Goal: Transaction & Acquisition: Subscribe to service/newsletter

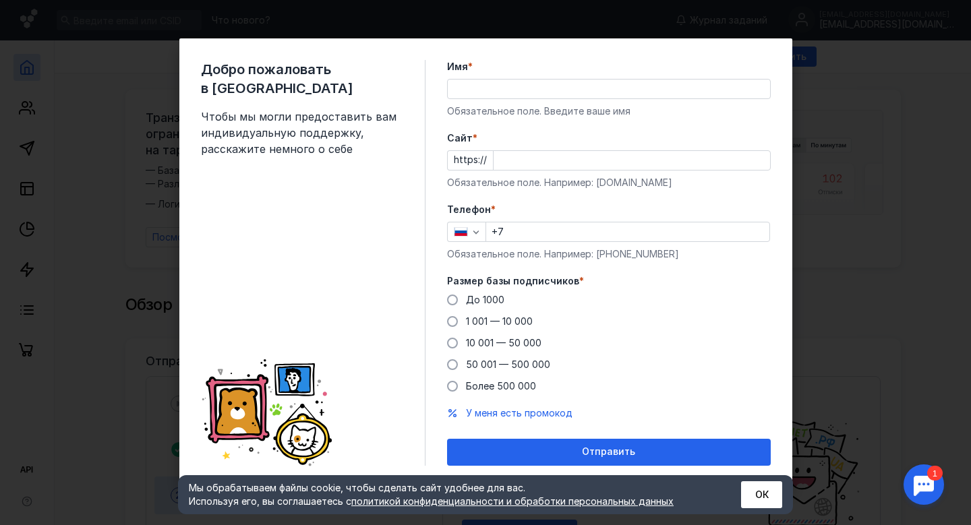
click at [496, 91] on input "Имя *" at bounding box center [609, 89] width 322 height 19
type input "[PERSON_NAME]"
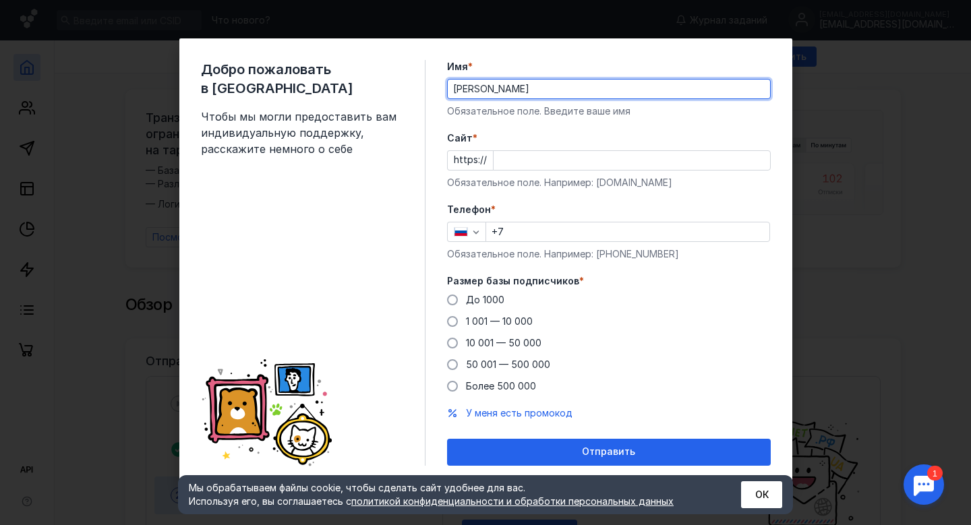
type input "[PHONE_NUMBER]"
drag, startPoint x: 479, startPoint y: 87, endPoint x: 594, endPoint y: 88, distance: 115.3
click at [594, 87] on input "[PERSON_NAME]" at bounding box center [609, 89] width 322 height 19
type input "[PERSON_NAME]"
click at [510, 168] on input "Cайт *" at bounding box center [631, 160] width 276 height 19
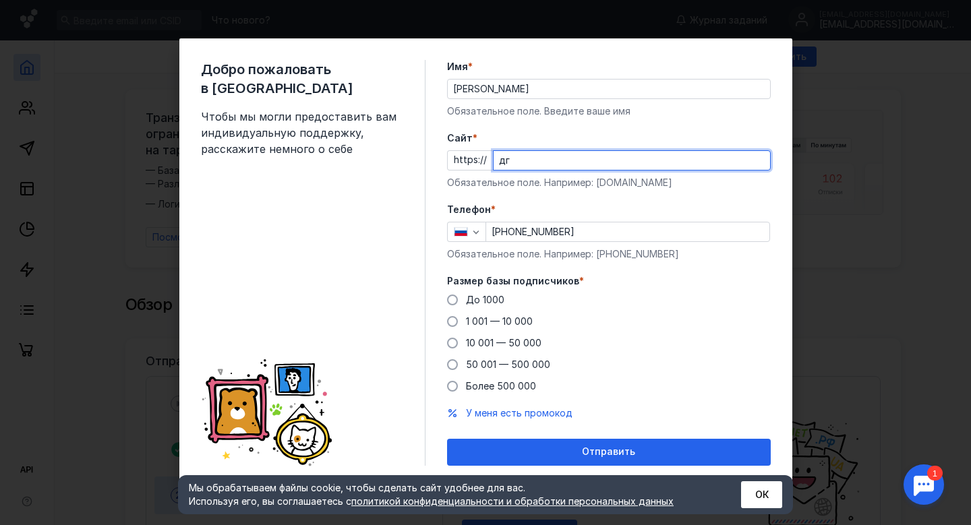
type input "д"
type input "[DOMAIN_NAME]"
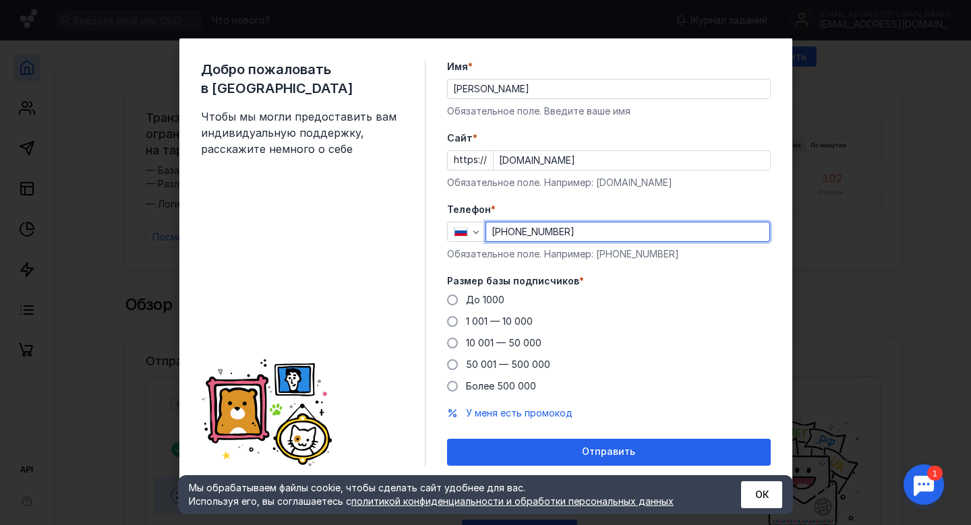
click at [501, 230] on input "[PHONE_NUMBER]" at bounding box center [627, 231] width 283 height 19
drag, startPoint x: 580, startPoint y: 237, endPoint x: 450, endPoint y: 237, distance: 130.8
click at [453, 237] on div "[PHONE_NUMBER]" at bounding box center [609, 232] width 324 height 20
type input "[PHONE_NUMBER]"
click at [458, 318] on label "1 001 — 10 000" at bounding box center [490, 321] width 86 height 13
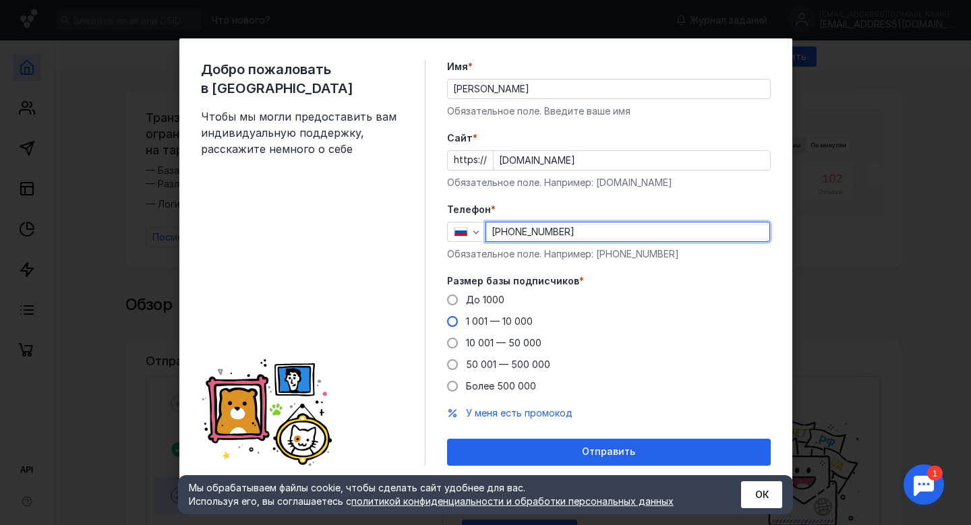
click at [0, 0] on input "1 001 — 10 000" at bounding box center [0, 0] width 0 height 0
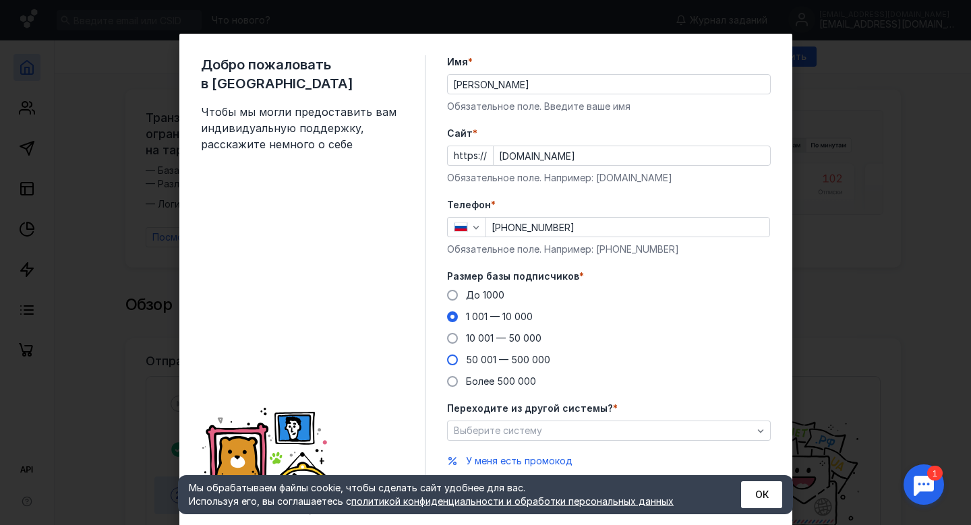
scroll to position [44, 0]
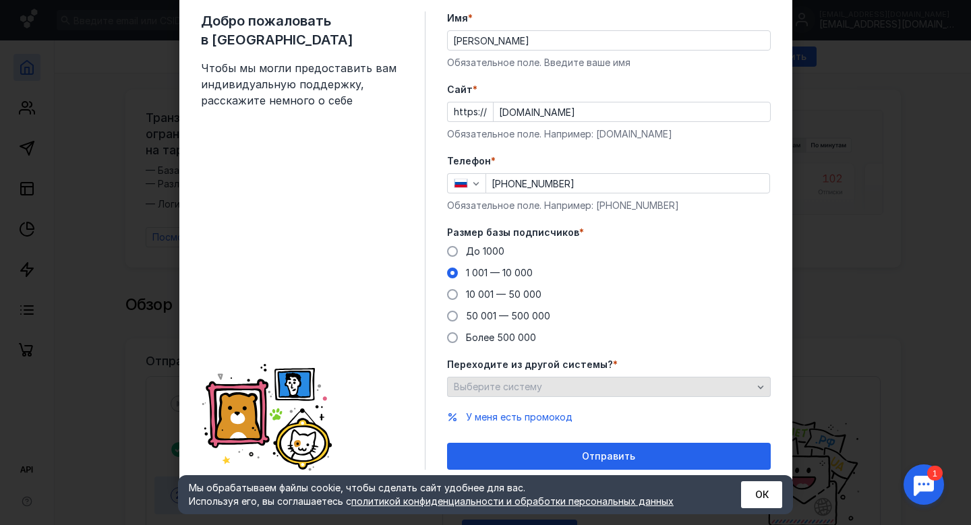
click at [594, 384] on div "Выберите систему" at bounding box center [602, 386] width 305 height 11
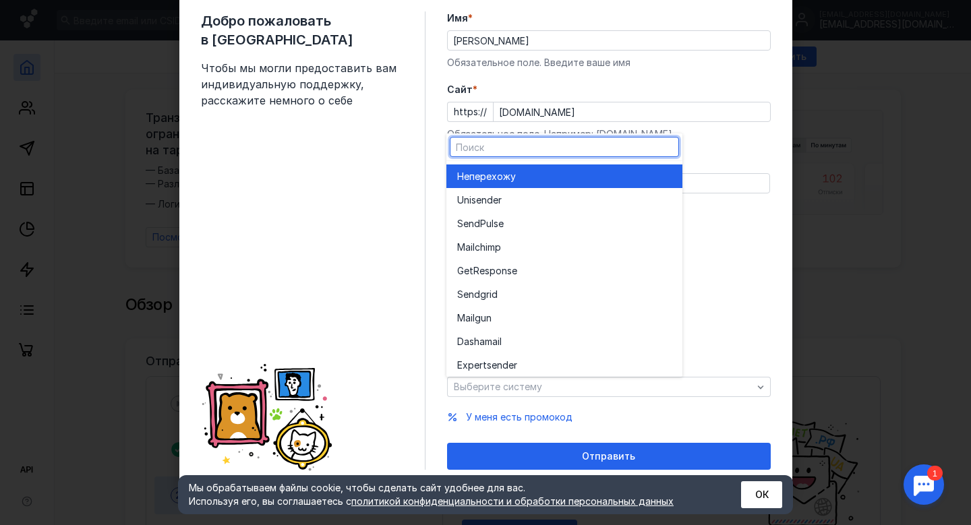
click at [541, 180] on div "Не перехожу" at bounding box center [564, 176] width 214 height 13
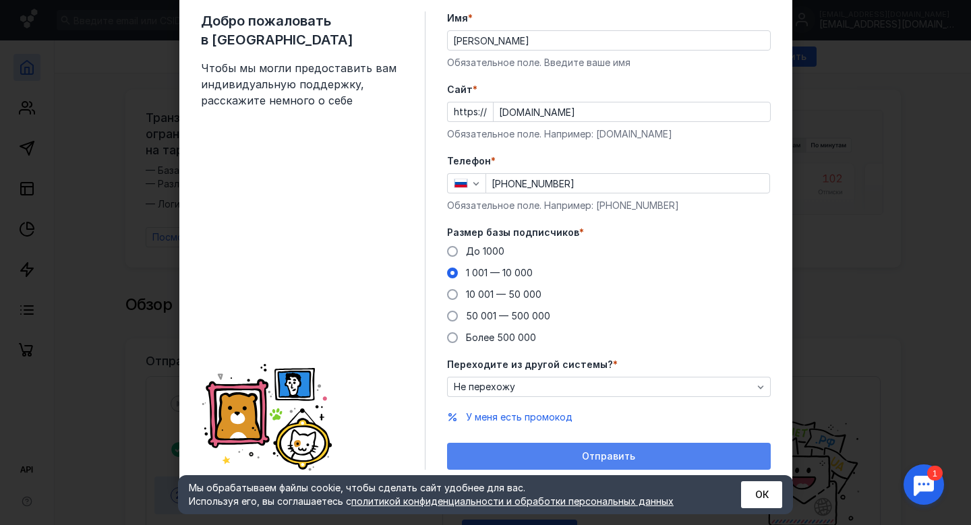
click at [604, 451] on span "Отправить" at bounding box center [608, 456] width 53 height 11
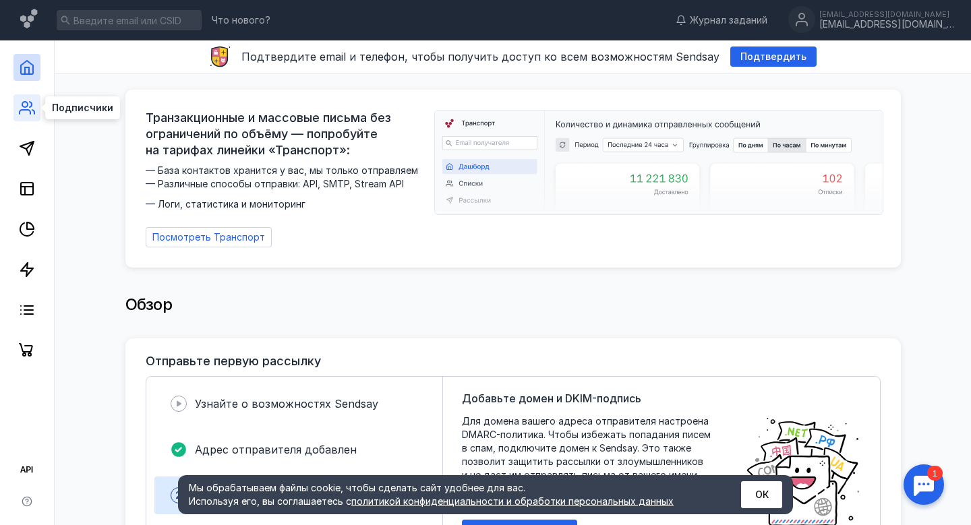
click at [27, 115] on icon at bounding box center [27, 108] width 16 height 16
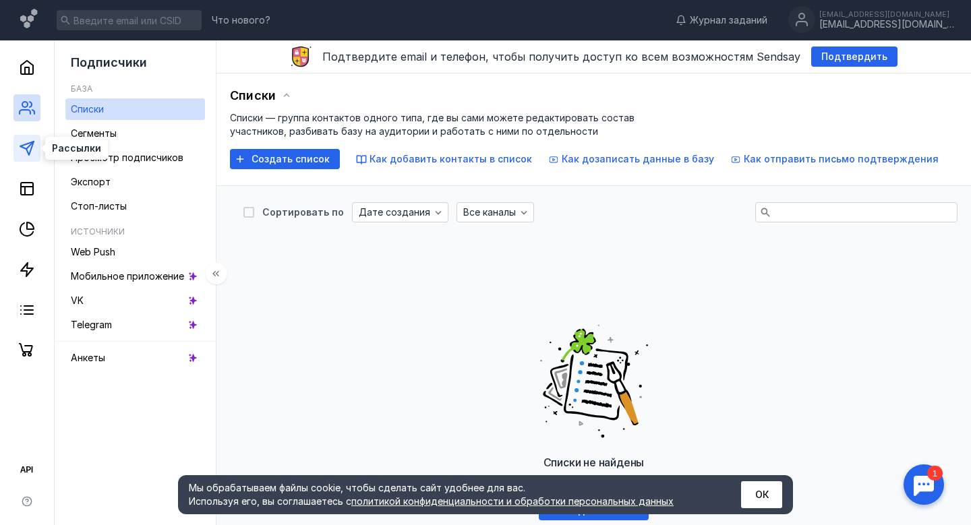
click at [30, 145] on line at bounding box center [29, 145] width 7 height 7
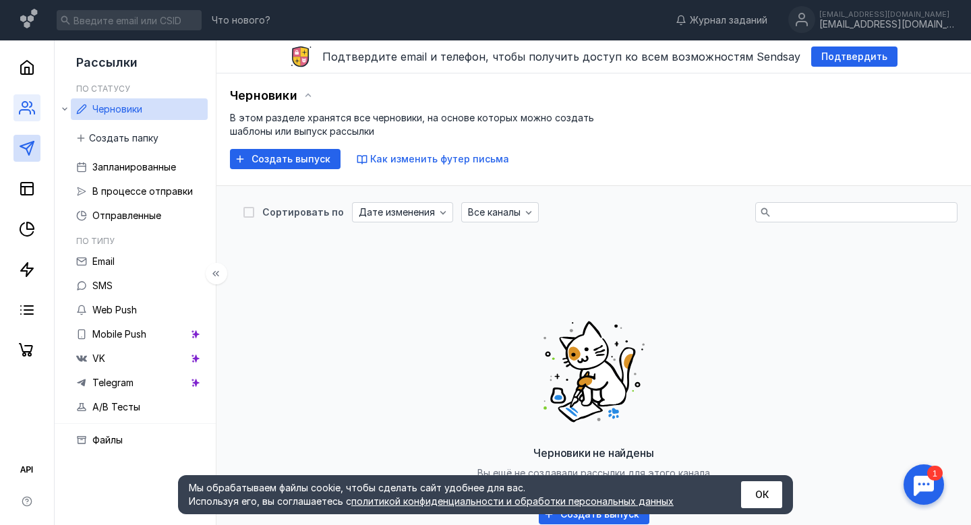
click at [20, 116] on link at bounding box center [26, 107] width 27 height 27
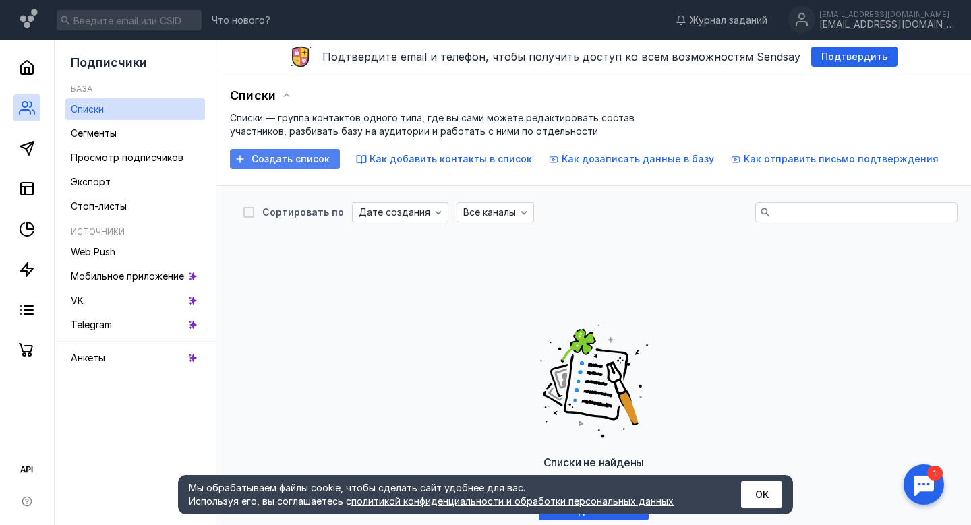
click at [282, 154] on span "Создать список" at bounding box center [290, 159] width 78 height 11
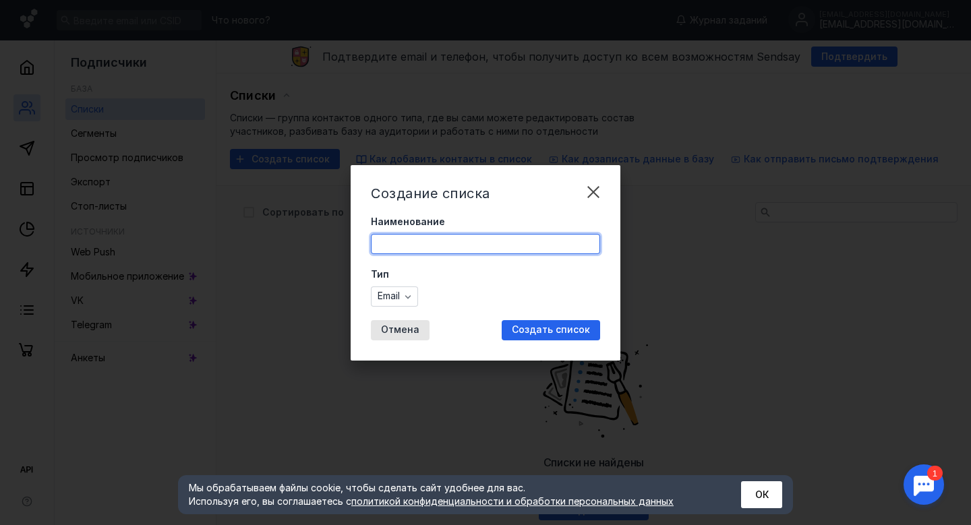
click at [427, 249] on input "Наименование" at bounding box center [485, 244] width 228 height 19
type input "Люди Любите"
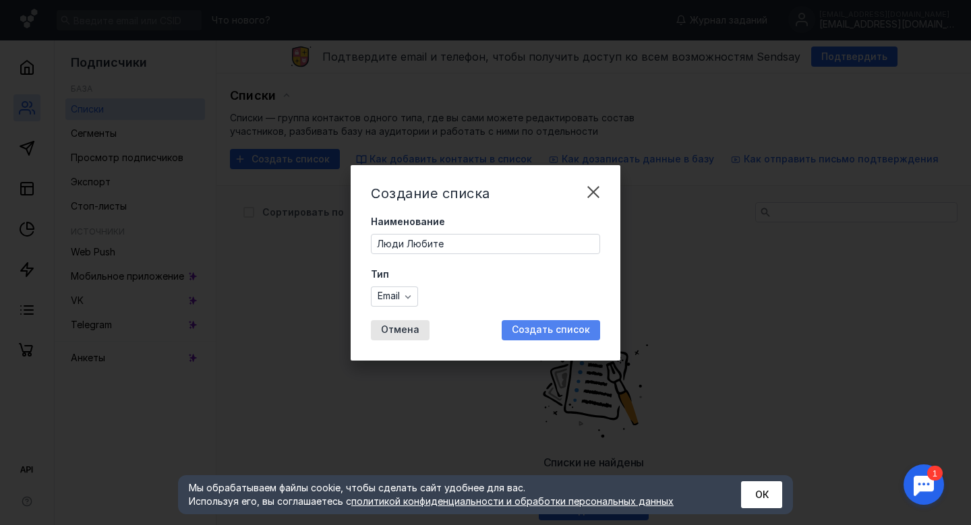
click at [526, 329] on span "Создать список" at bounding box center [551, 329] width 78 height 11
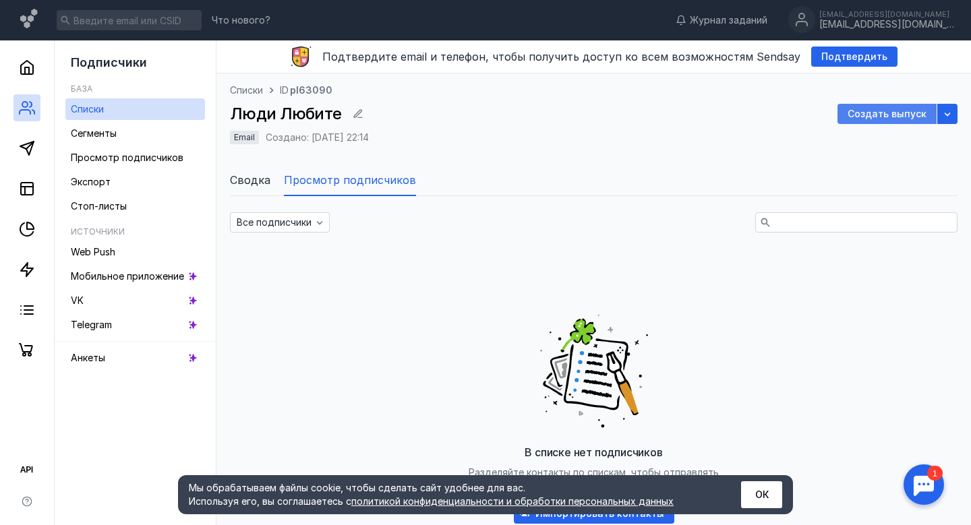
click at [867, 114] on span "Создать выпуск" at bounding box center [886, 114] width 79 height 11
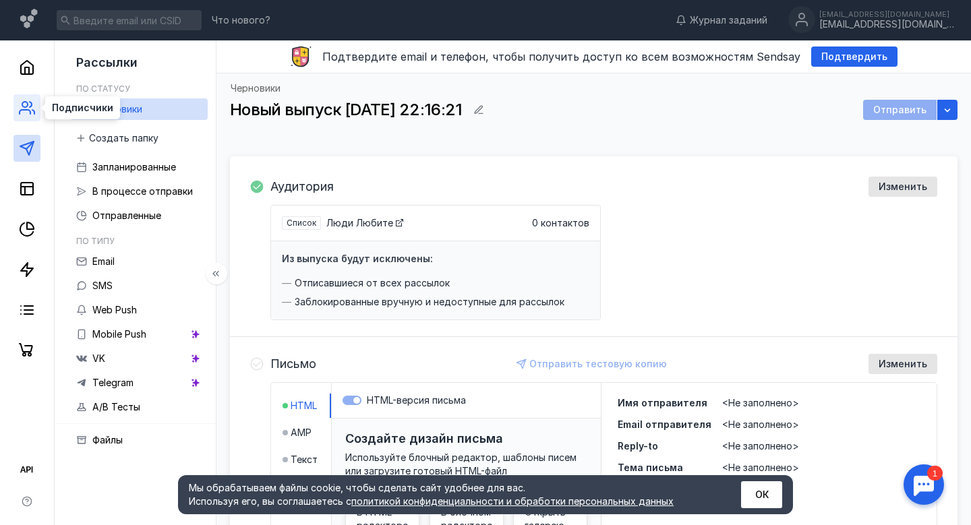
click at [21, 106] on icon at bounding box center [27, 108] width 16 height 16
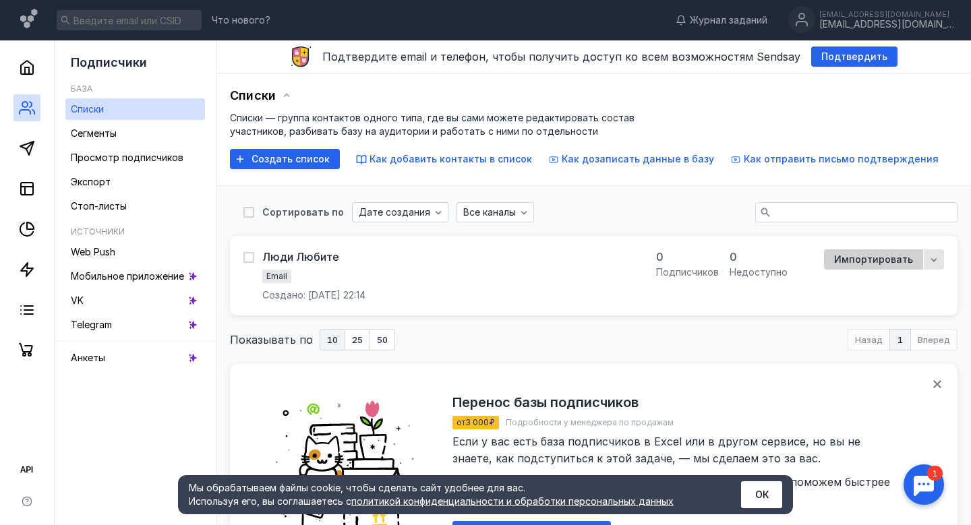
click at [849, 261] on span "Импортировать" at bounding box center [873, 259] width 79 height 11
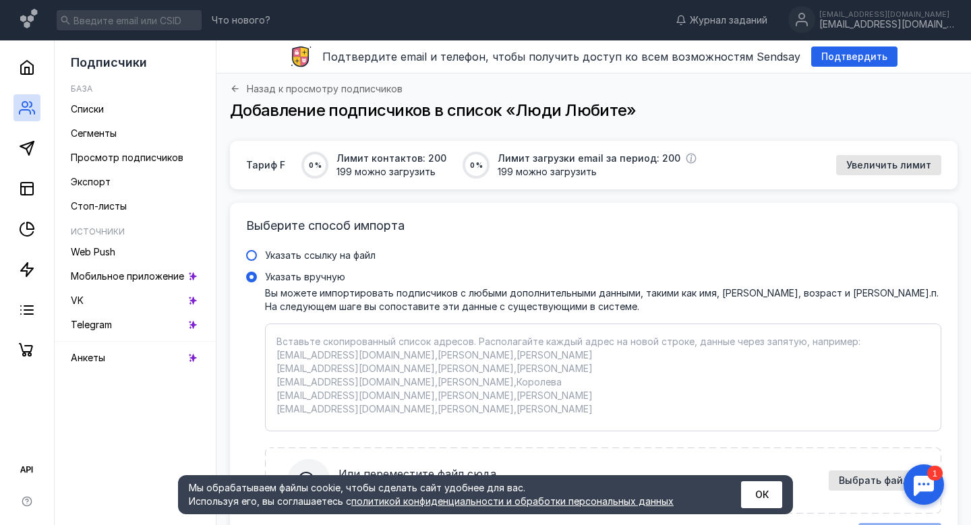
click at [316, 251] on span "Указать ссылку на файл" at bounding box center [320, 254] width 111 height 11
click at [0, 0] on input "Указать ссылку на файл" at bounding box center [0, 0] width 0 height 0
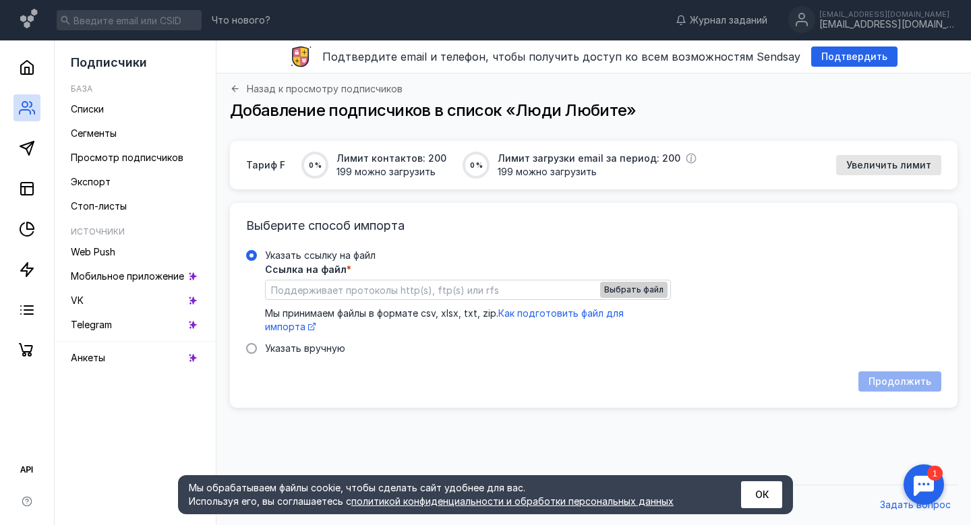
click at [621, 287] on span "Выбрать файл" at bounding box center [633, 289] width 59 height 9
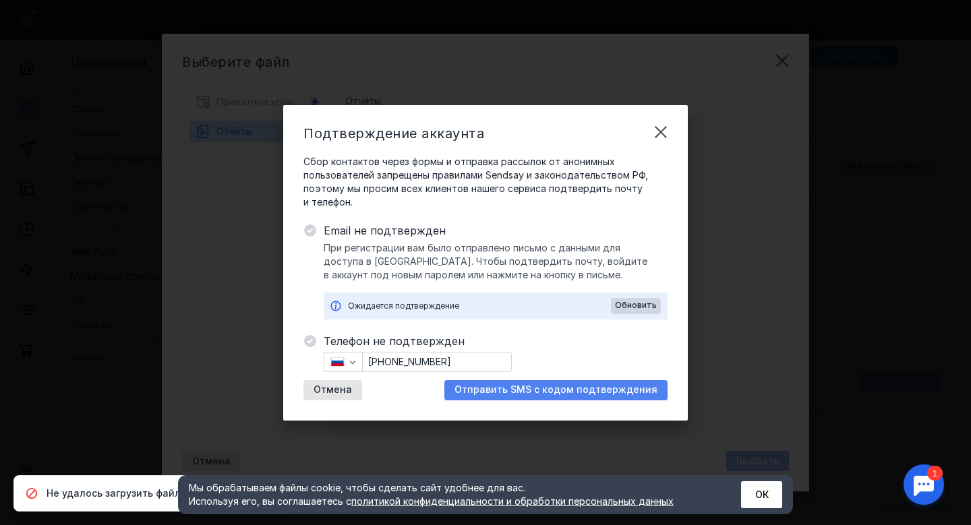
click at [505, 390] on span "Отправить SMS с кодом подтверждения" at bounding box center [555, 389] width 203 height 11
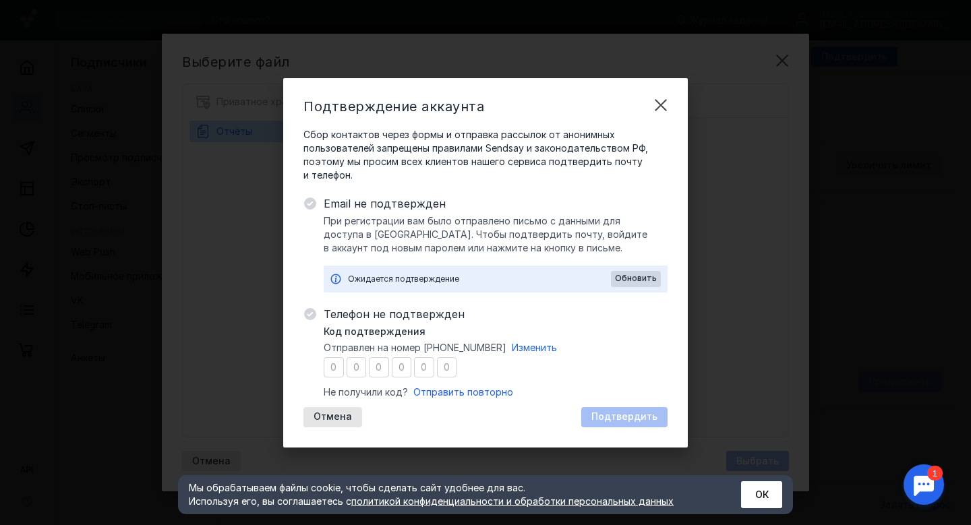
type input "3"
type input "4"
type input "5"
type input "9"
type input "0"
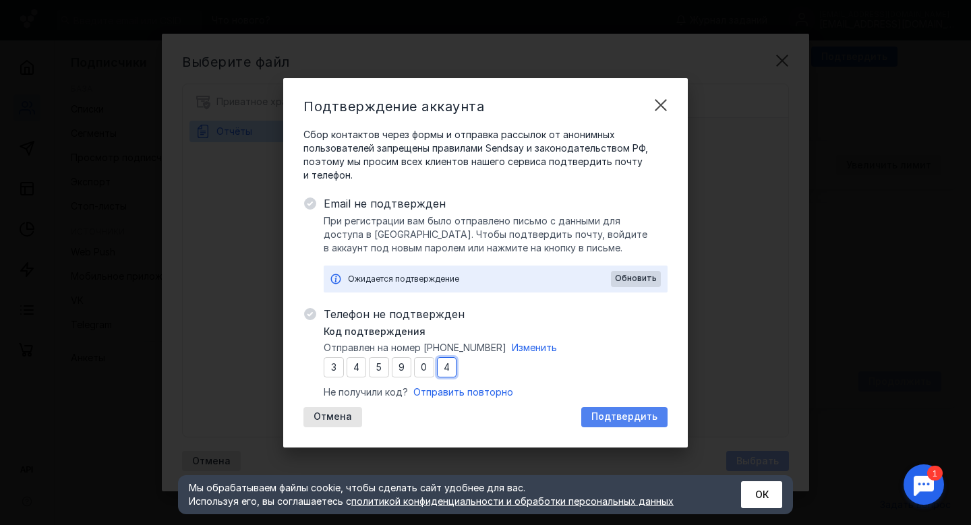
type input "4"
click at [622, 417] on span "Подтвердить" at bounding box center [624, 416] width 66 height 11
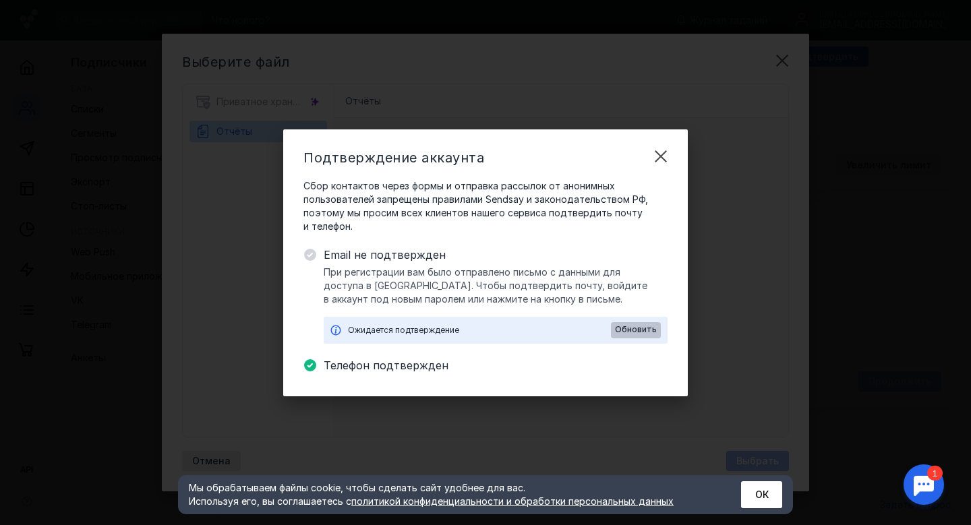
click at [620, 330] on span "Обновить" at bounding box center [636, 329] width 42 height 9
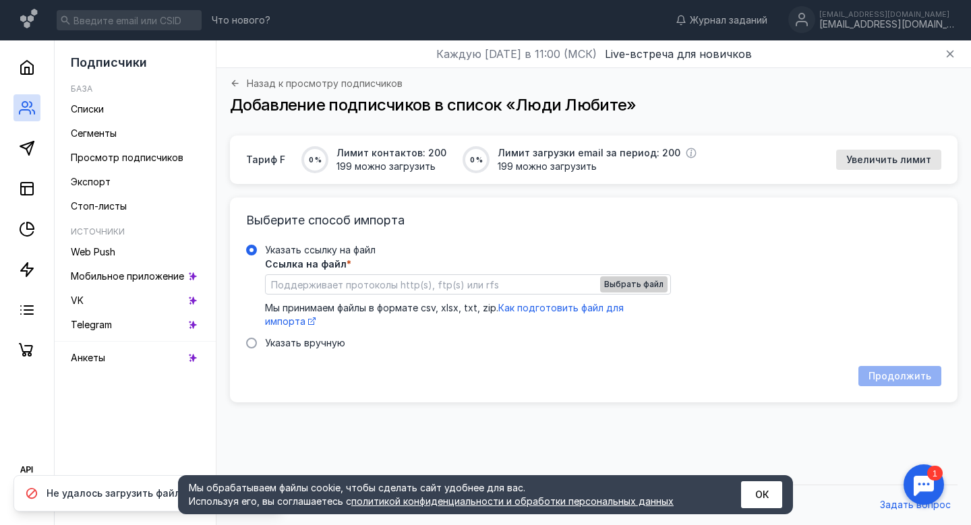
click at [617, 281] on span "Выбрать файл" at bounding box center [633, 284] width 59 height 9
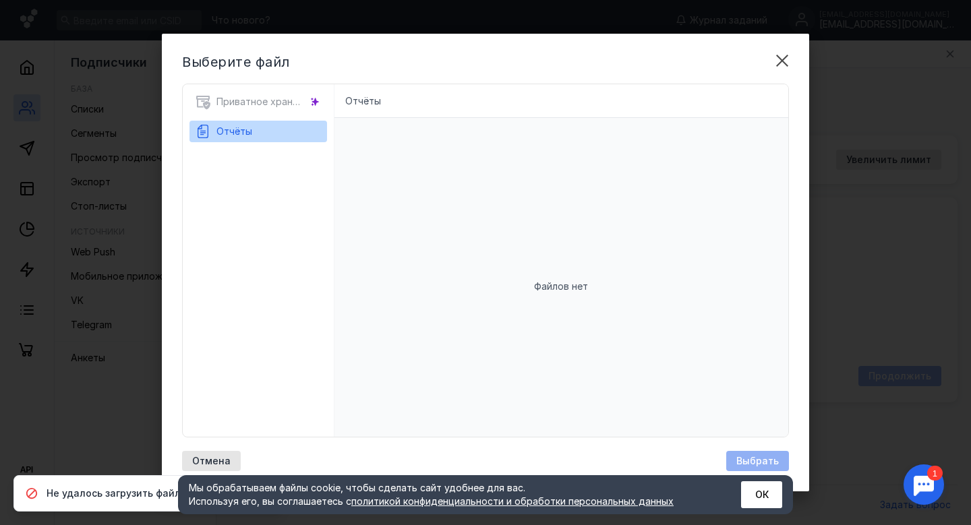
click at [252, 90] on div "Приватное хранилище Отчёты" at bounding box center [259, 260] width 152 height 352
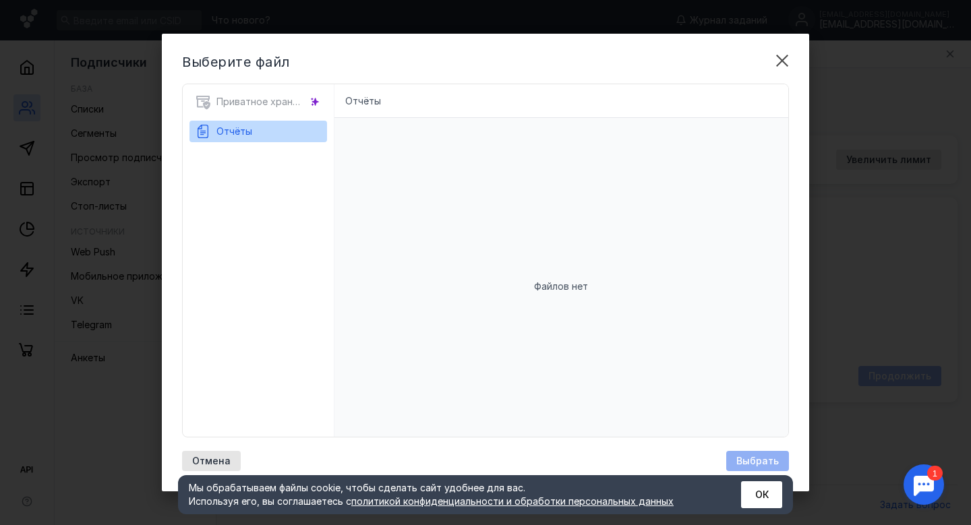
click at [495, 282] on div "Файлов нет" at bounding box center [561, 286] width 454 height 337
click at [235, 130] on span "Отчёты" at bounding box center [234, 130] width 36 height 11
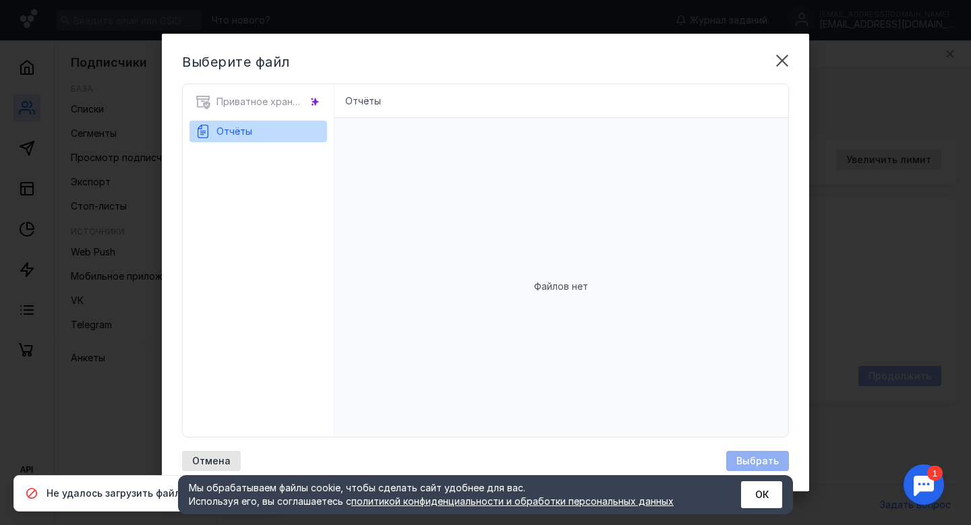
click at [798, 55] on div "Выберите файл Приватное хранилище Отчёты Отчёты Файлов нет Отмена Выбрать" at bounding box center [485, 263] width 647 height 458
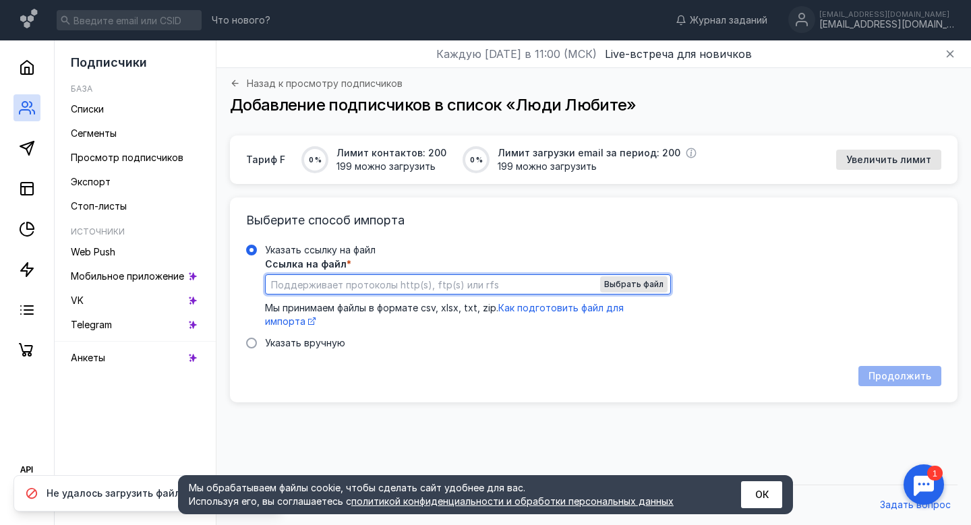
click at [394, 276] on input "Указать ссылку на файл Ссылка на файл * Выбрать файл Мы принимаем файлы в форма…" at bounding box center [468, 284] width 404 height 19
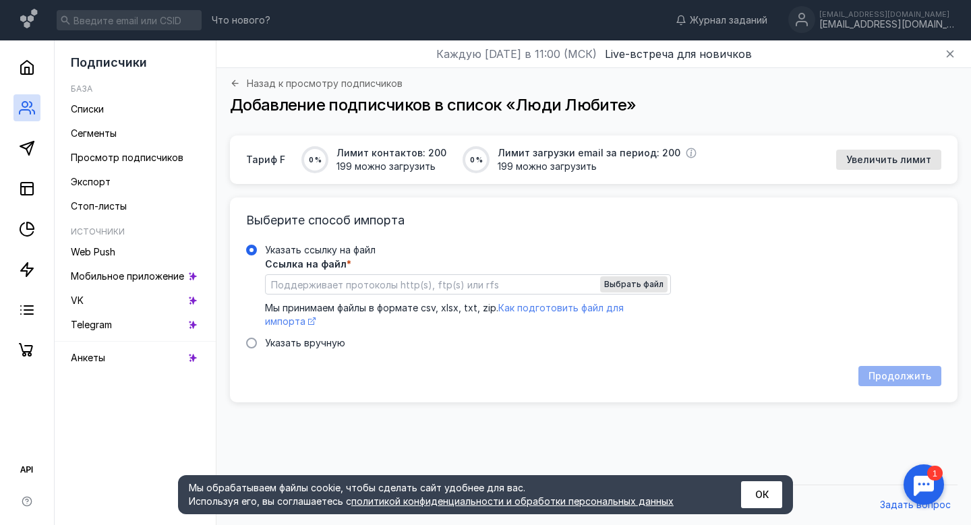
click at [529, 307] on span "Как подготовить файл для импорта" at bounding box center [444, 314] width 359 height 25
click at [653, 287] on span "Выбрать файл" at bounding box center [633, 284] width 59 height 9
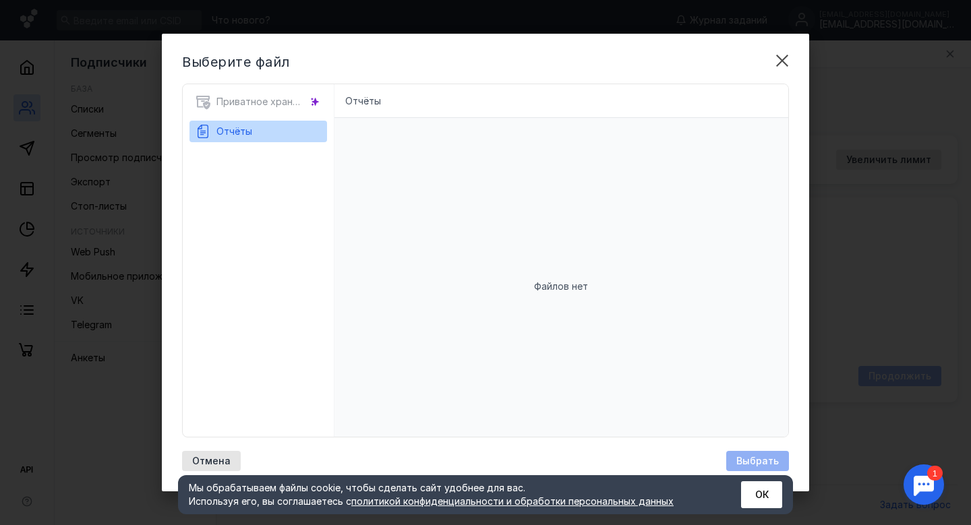
click at [240, 133] on span "Отчёты" at bounding box center [234, 130] width 36 height 11
click at [466, 165] on div "Файлов нет" at bounding box center [561, 286] width 454 height 337
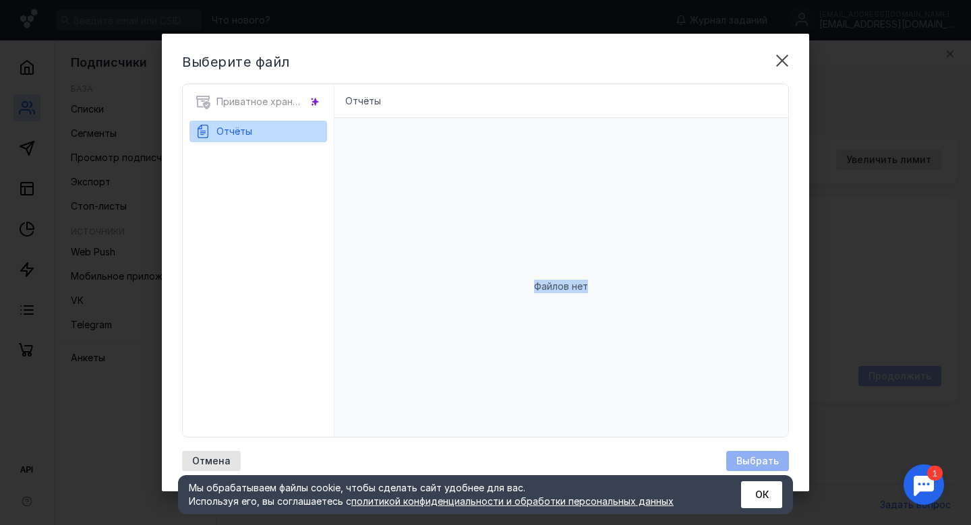
click at [574, 256] on div "Файлов нет" at bounding box center [561, 286] width 454 height 337
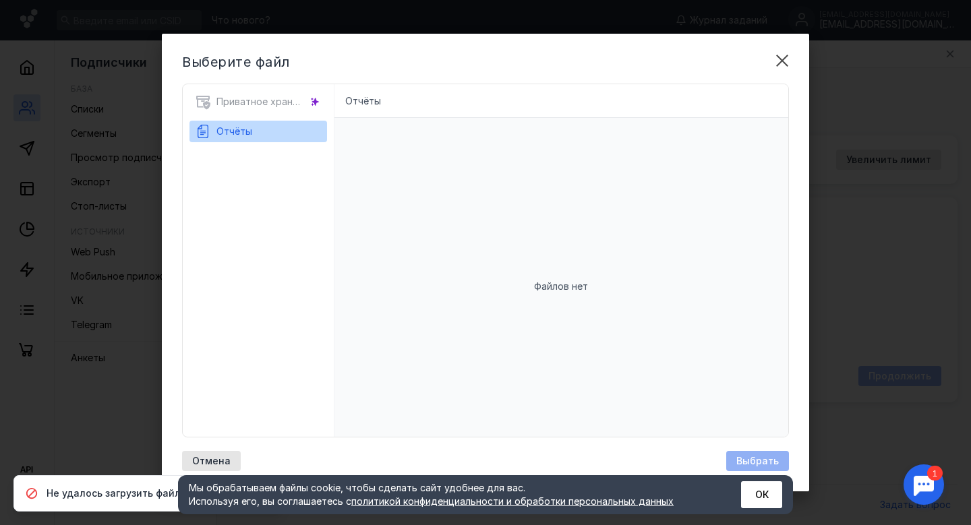
click at [231, 102] on div "Приватное хранилище" at bounding box center [257, 106] width 137 height 30
click at [214, 466] on div "Отмена" at bounding box center [211, 461] width 59 height 20
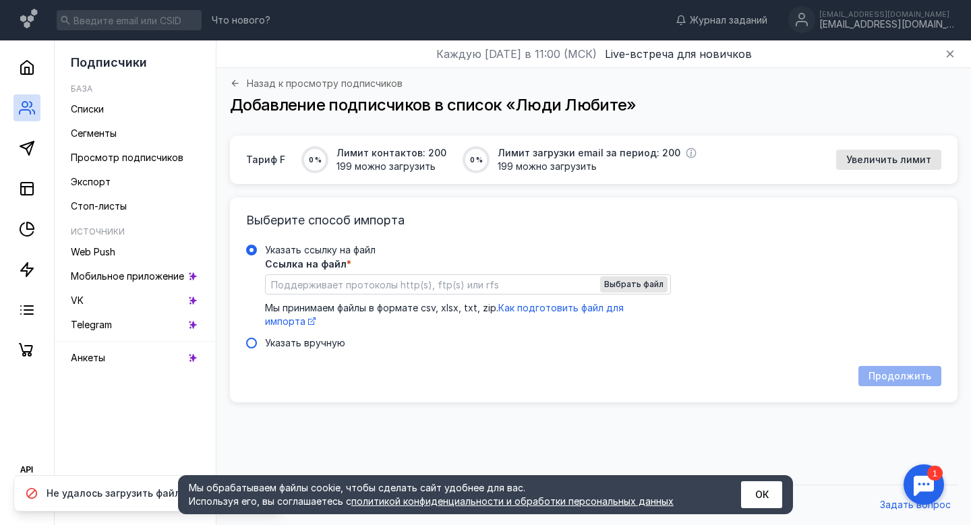
click at [297, 343] on span "Указать вручную" at bounding box center [305, 342] width 80 height 11
click at [0, 0] on input "Указать вручную" at bounding box center [0, 0] width 0 height 0
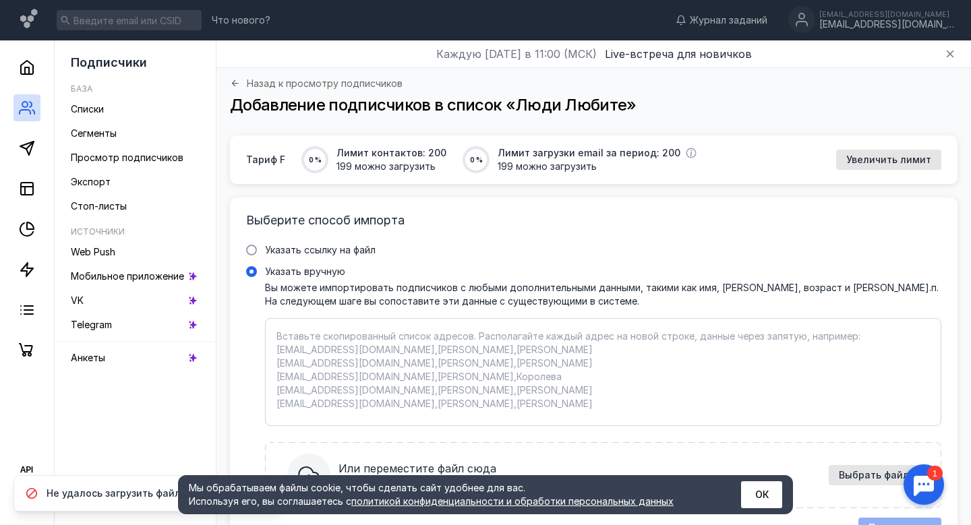
click at [297, 343] on textarea "Указать вручную Вы можете импортировать подписчиков с любыми дополнительными да…" at bounding box center [602, 372] width 653 height 85
click at [357, 251] on span "Указать ссылку на файл" at bounding box center [320, 249] width 111 height 11
click at [0, 0] on input "Указать ссылку на файл" at bounding box center [0, 0] width 0 height 0
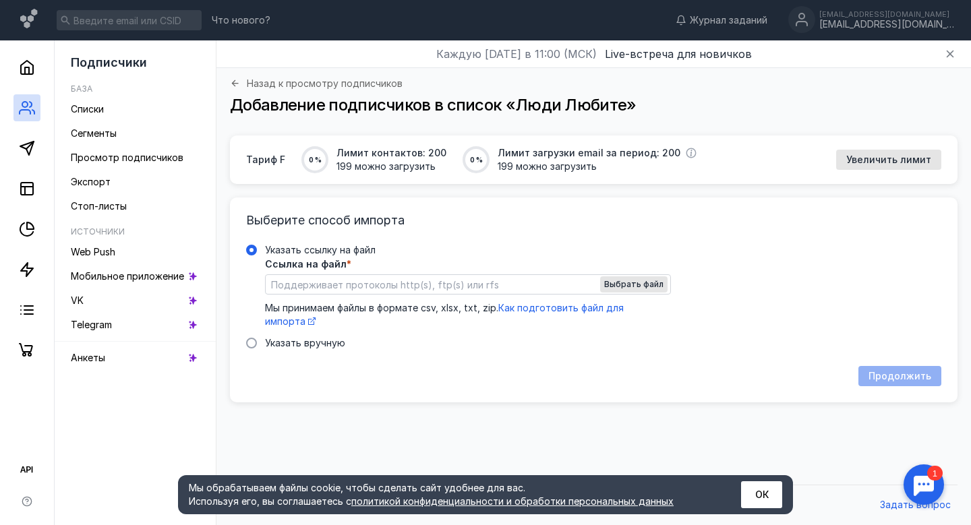
click at [382, 281] on input "Указать ссылку на файл Ссылка на файл * Выбрать файл Мы принимаем файлы в форма…" at bounding box center [468, 284] width 404 height 19
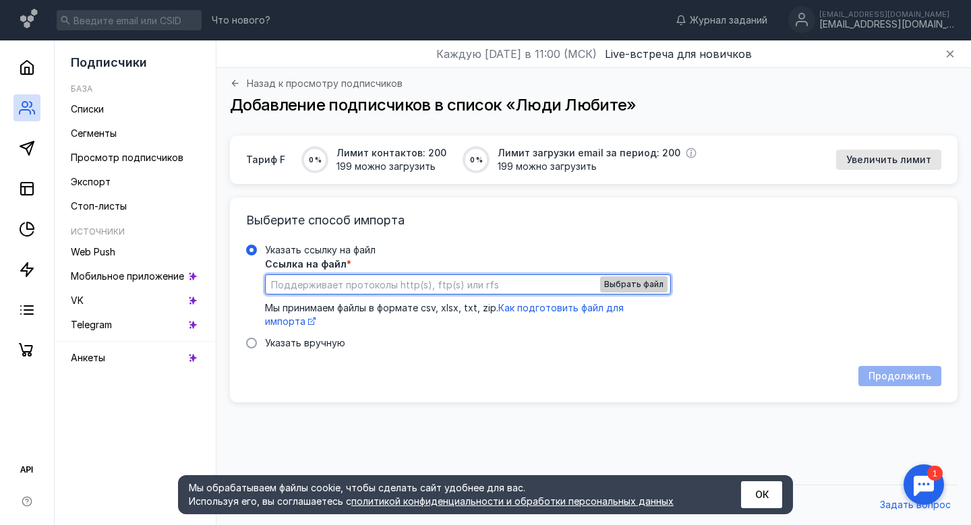
click at [646, 285] on span "Выбрать файл" at bounding box center [633, 284] width 59 height 9
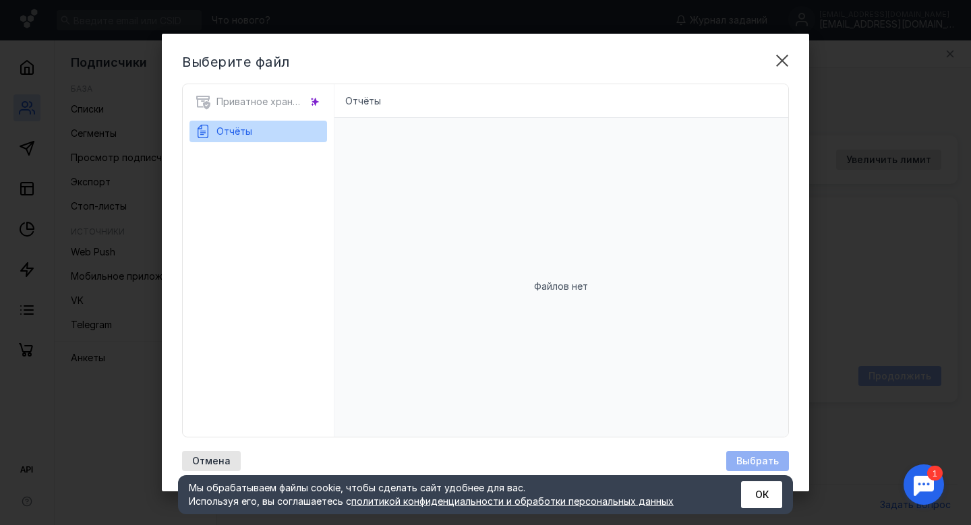
click at [208, 129] on icon at bounding box center [203, 131] width 16 height 16
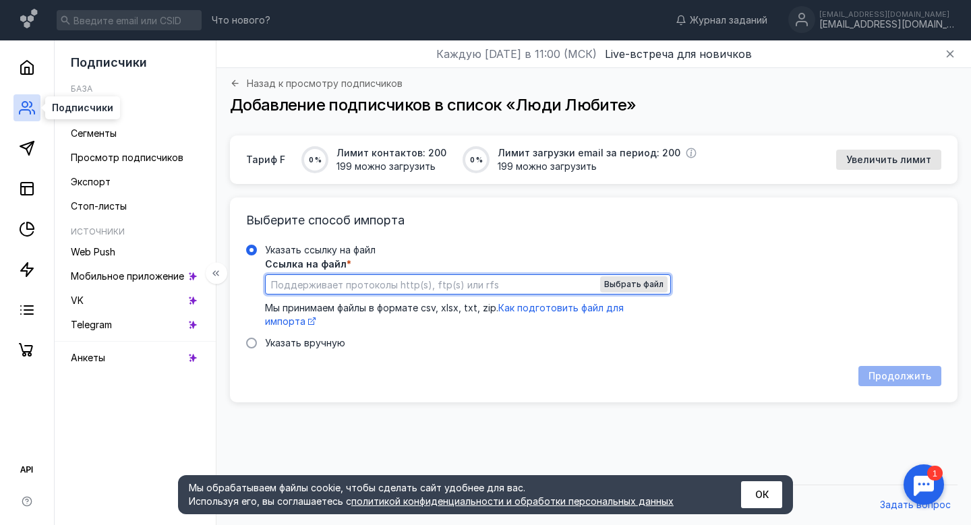
click at [26, 115] on icon at bounding box center [27, 108] width 16 height 16
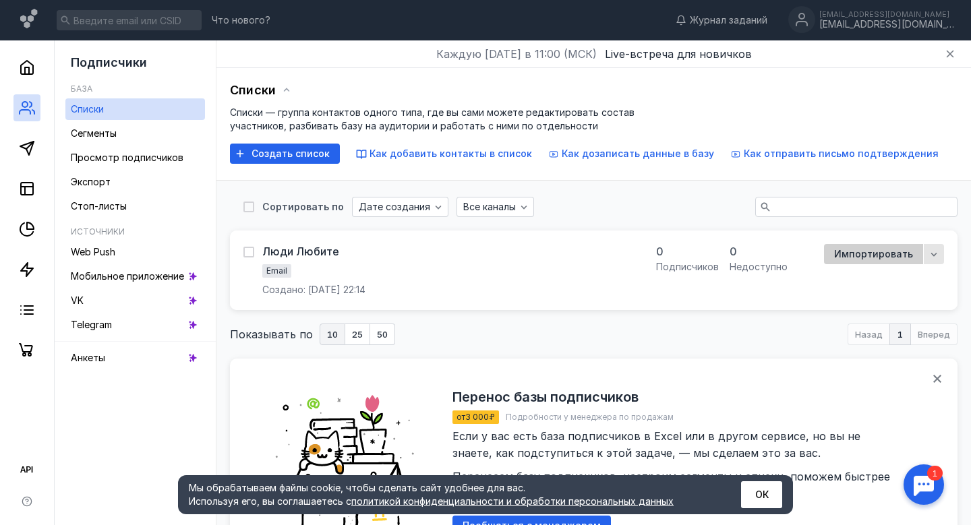
click at [892, 255] on span "Импортировать" at bounding box center [873, 254] width 79 height 11
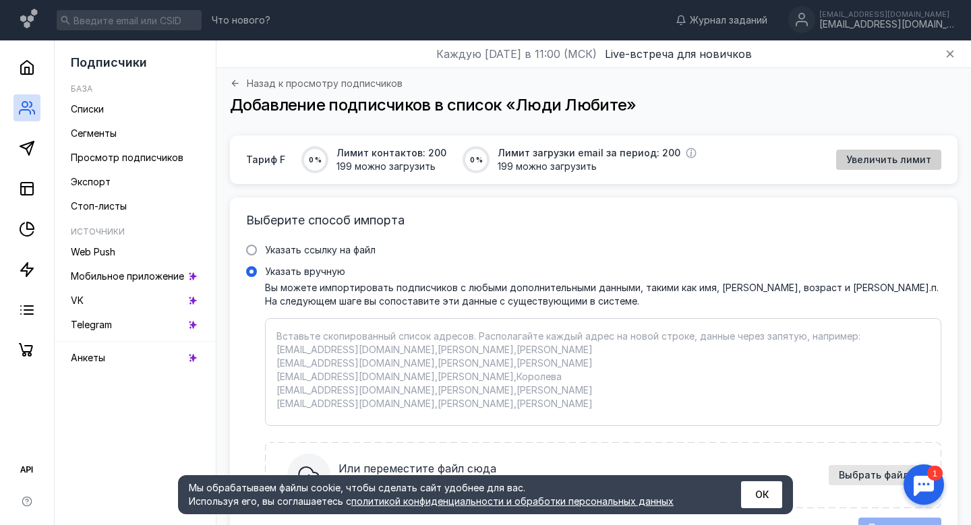
click at [886, 157] on span "Увеличить лимит" at bounding box center [888, 159] width 85 height 11
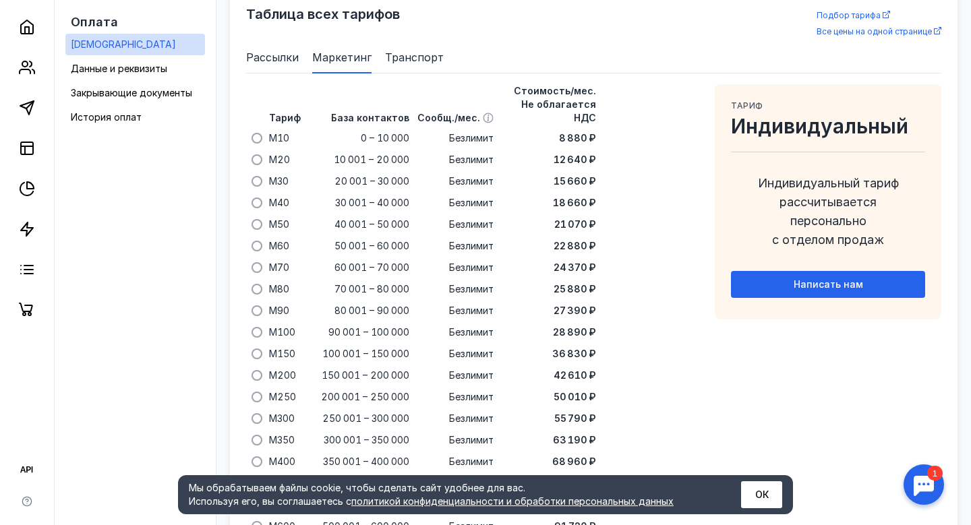
scroll to position [902, 0]
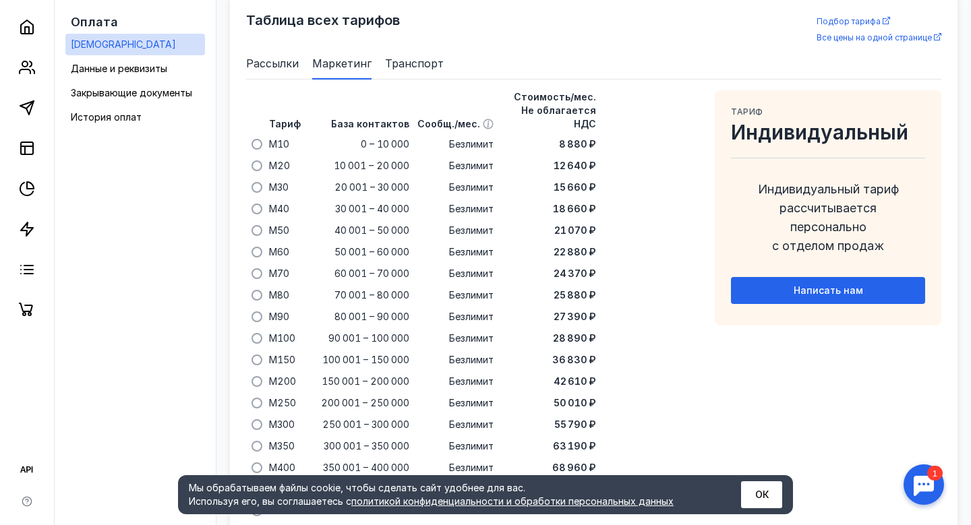
click at [269, 55] on span "Рассылки" at bounding box center [272, 63] width 53 height 16
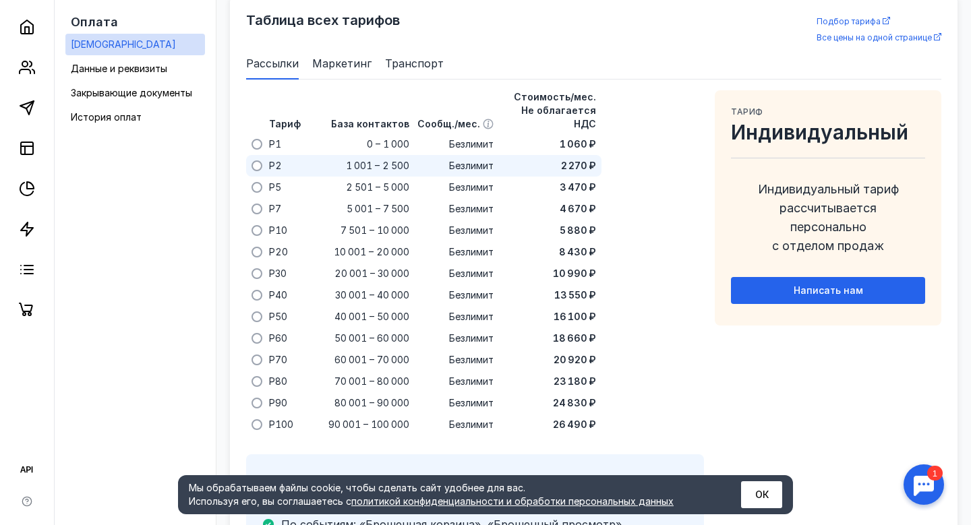
click at [255, 160] on span at bounding box center [256, 165] width 11 height 11
click at [0, 0] on input "radio" at bounding box center [0, 0] width 0 height 0
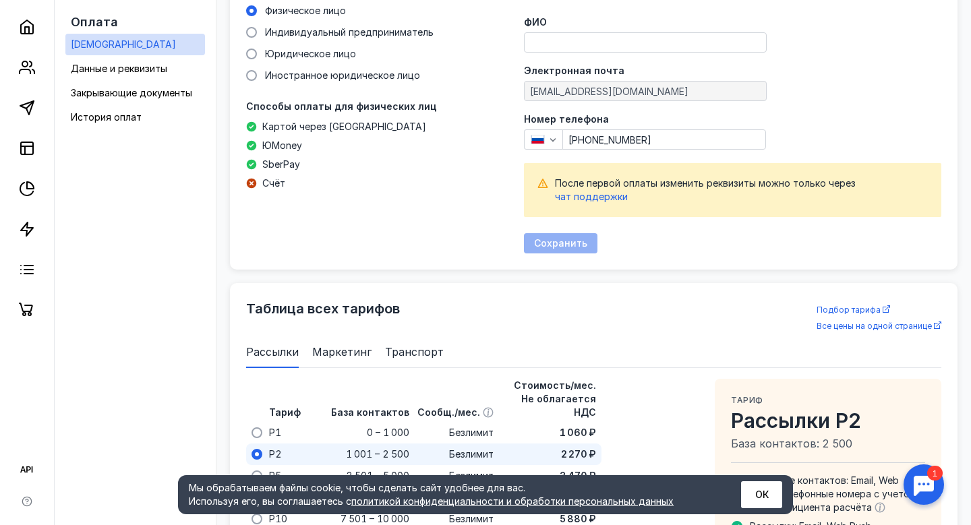
scroll to position [544, 0]
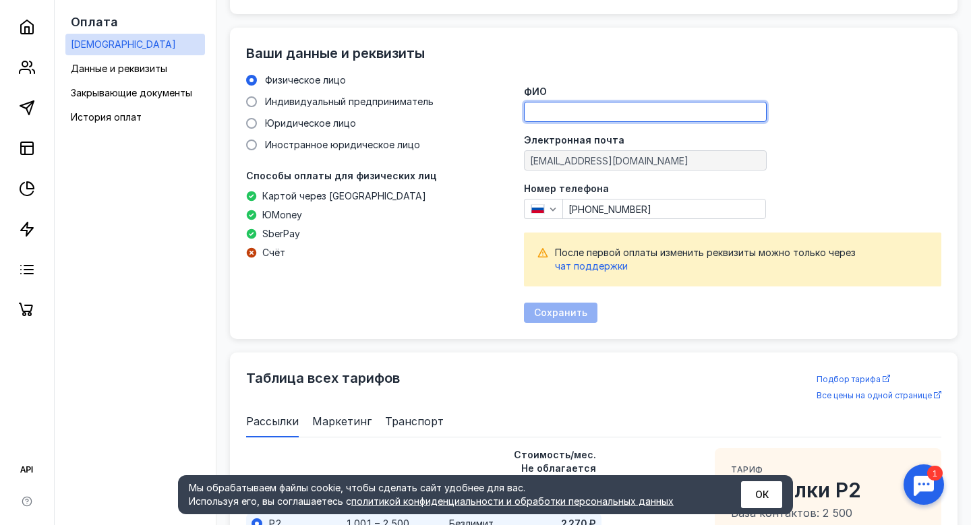
click at [534, 104] on input "ФИО" at bounding box center [644, 111] width 241 height 19
type input "[PERSON_NAME]"
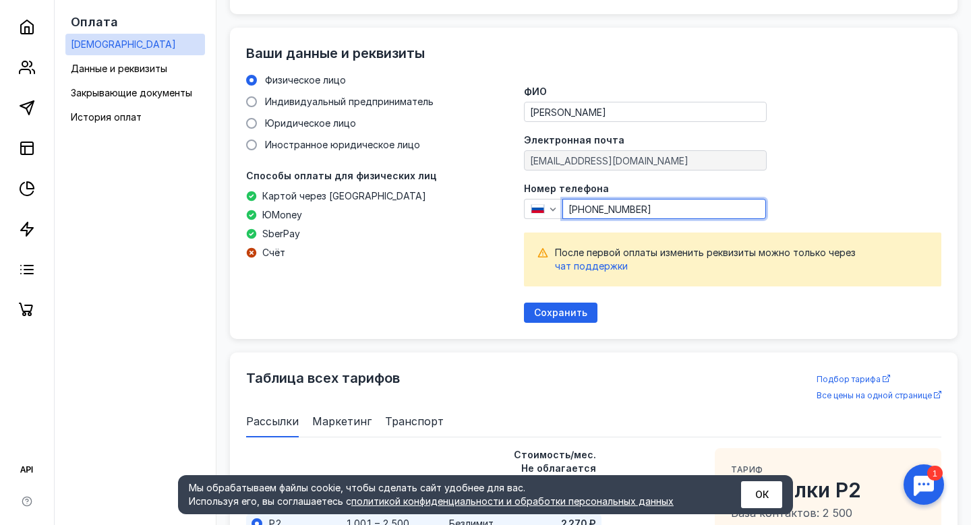
click at [579, 205] on input "[PHONE_NUMBER]" at bounding box center [664, 208] width 202 height 19
drag, startPoint x: 656, startPoint y: 211, endPoint x: 574, endPoint y: 210, distance: 81.6
click at [576, 210] on input "[PHONE_NUMBER]" at bounding box center [664, 208] width 202 height 19
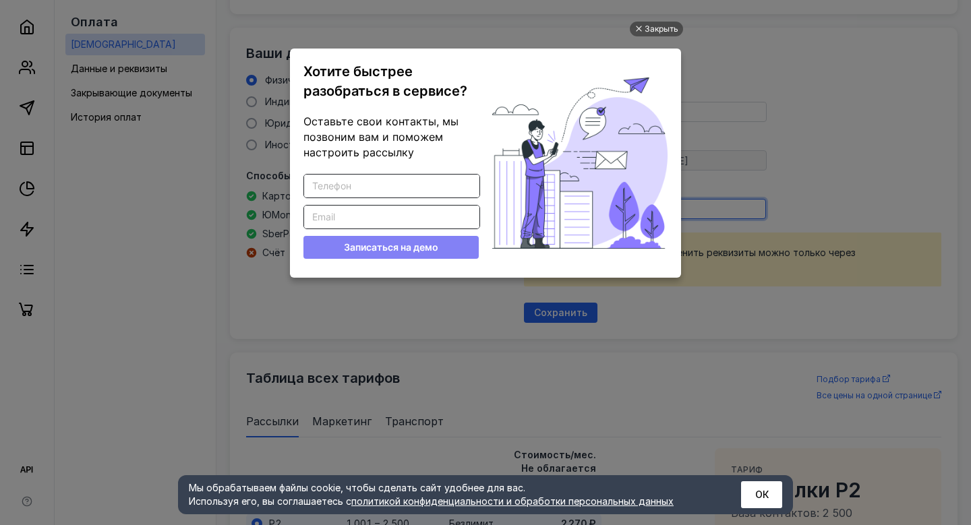
scroll to position [0, 0]
click at [700, 58] on ul "Закрыть Хотите быстрее разобраться в сервисе? Оставьте свои контакты, мы позвон…" at bounding box center [485, 263] width 971 height 525
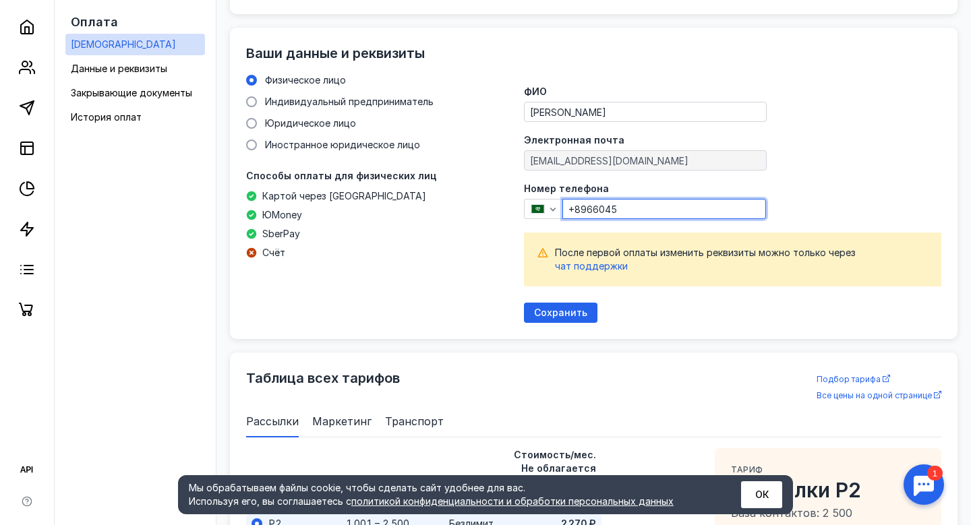
click at [648, 206] on input "+8966045" at bounding box center [664, 208] width 202 height 19
type input "[PHONE_NUMBER]"
click at [556, 307] on span "Сохранить" at bounding box center [560, 312] width 53 height 11
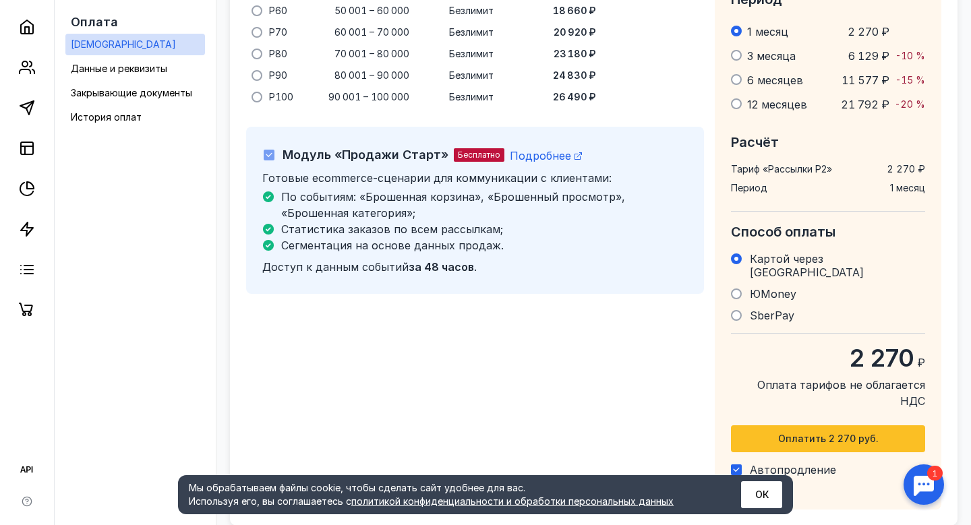
scroll to position [1071, 0]
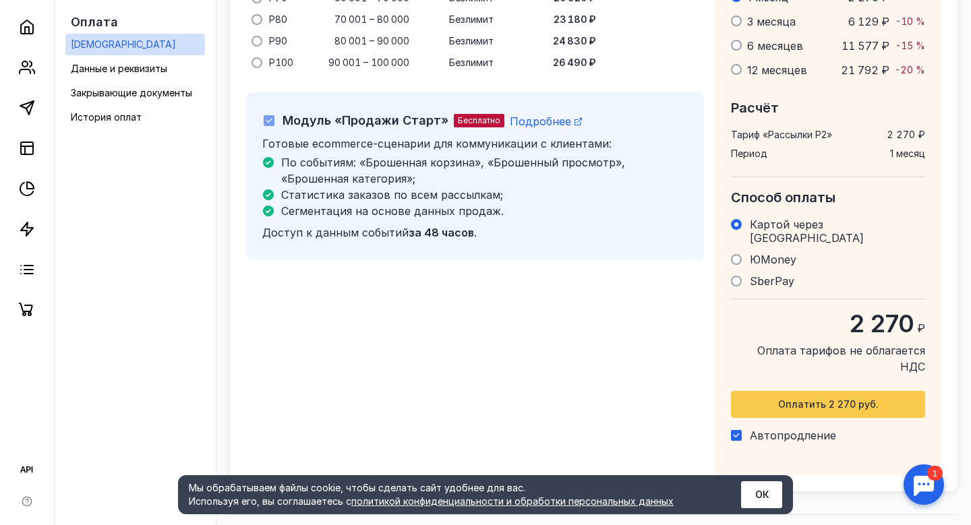
click at [812, 391] on div "Оплатить 2 270 руб." at bounding box center [828, 404] width 194 height 27
